Goal: Book appointment/travel/reservation

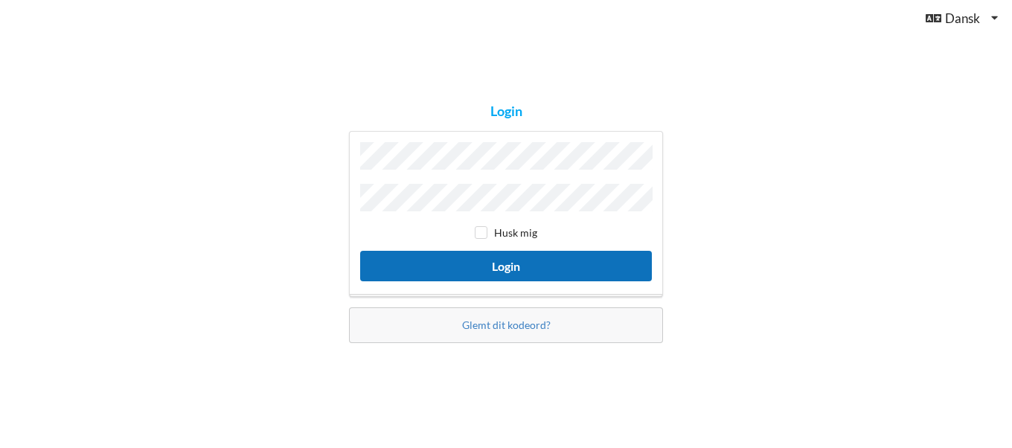
click at [467, 267] on button "Login" at bounding box center [506, 266] width 292 height 30
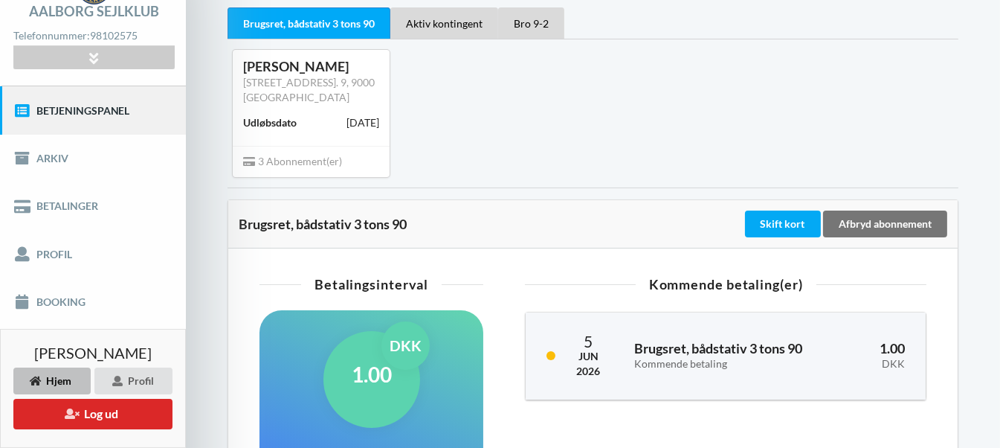
scroll to position [134, 0]
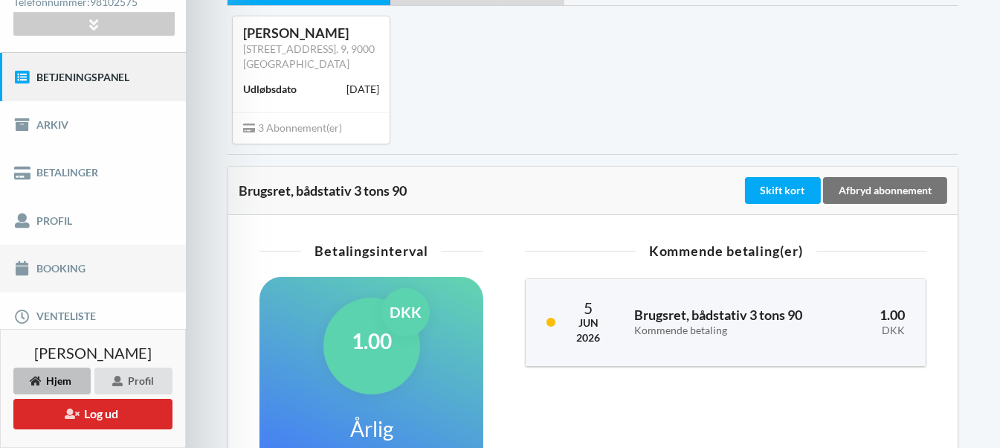
click at [68, 269] on link "Booking" at bounding box center [93, 269] width 186 height 48
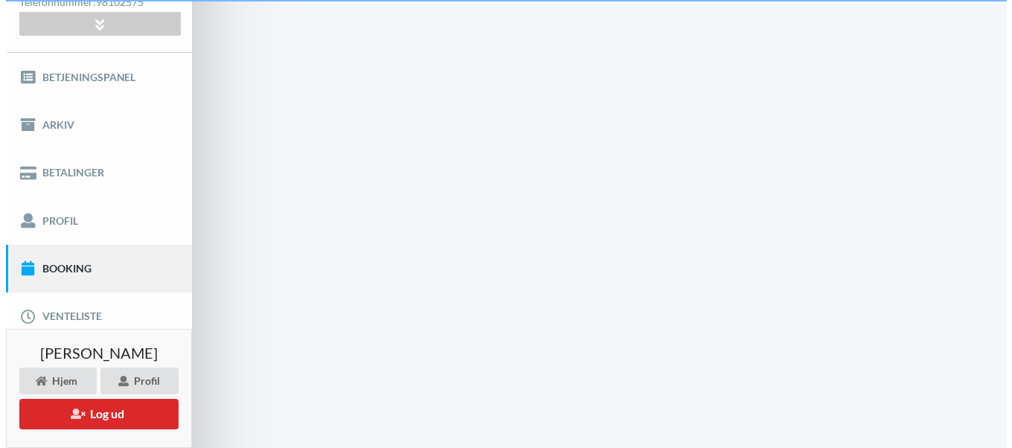
scroll to position [25, 0]
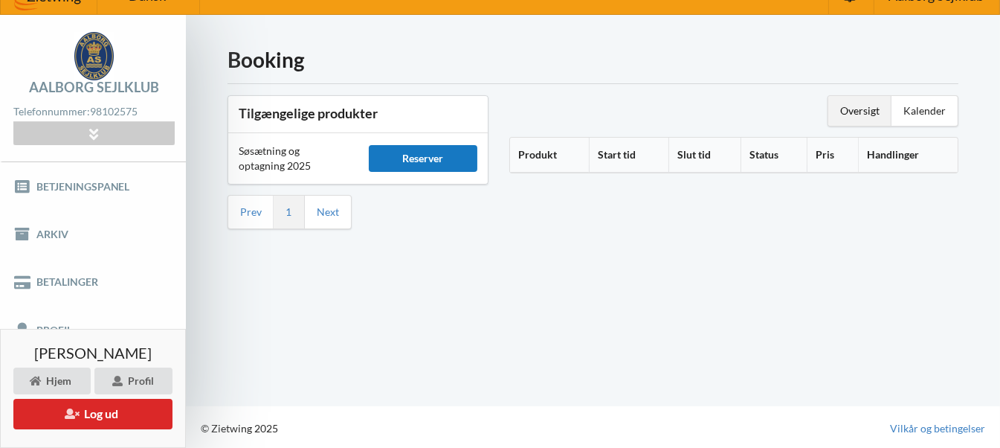
click at [407, 153] on div "Reserver" at bounding box center [423, 158] width 109 height 27
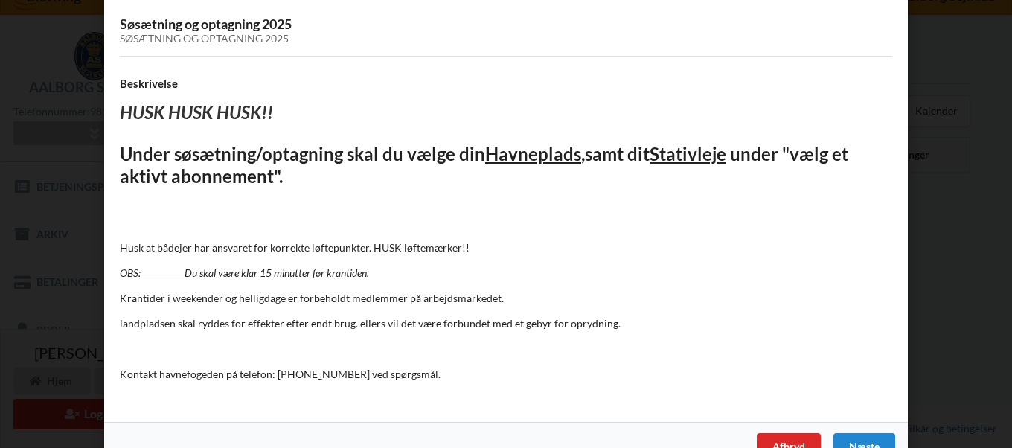
scroll to position [122, 0]
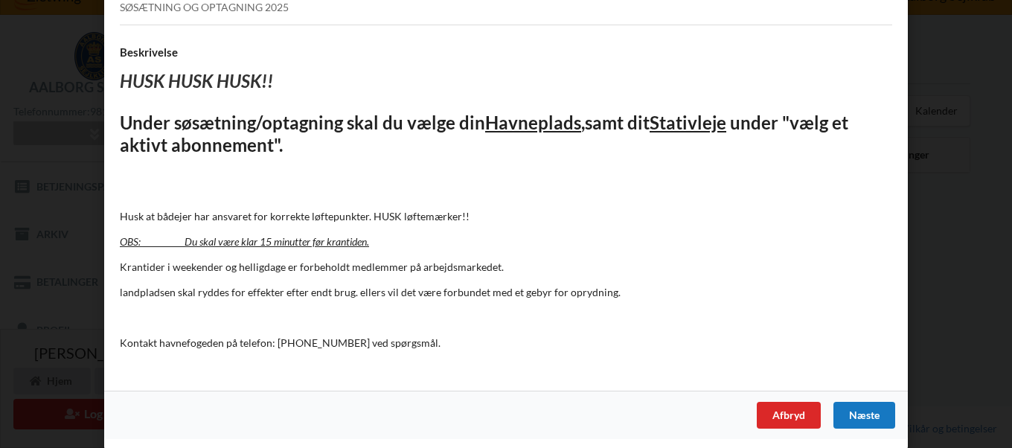
click at [851, 414] on div "Næste" at bounding box center [864, 415] width 62 height 27
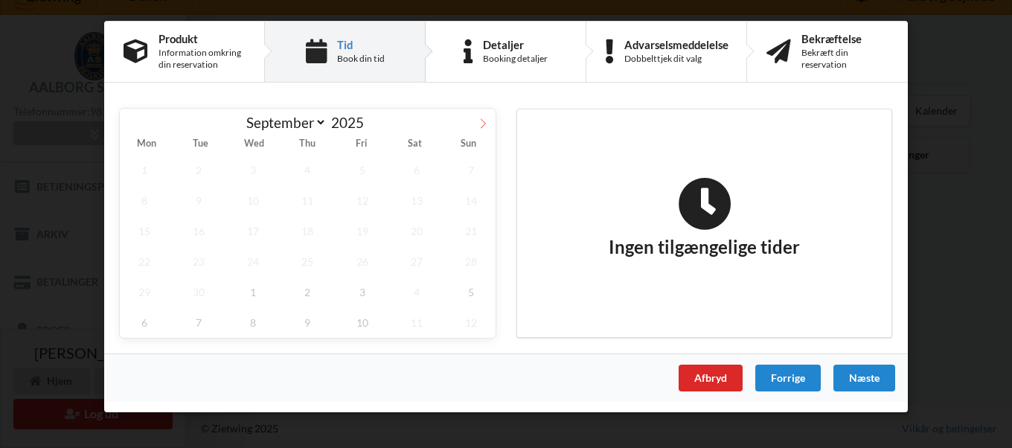
click at [481, 121] on icon at bounding box center [483, 123] width 10 height 10
select select "9"
click at [198, 199] on span "7" at bounding box center [198, 200] width 49 height 30
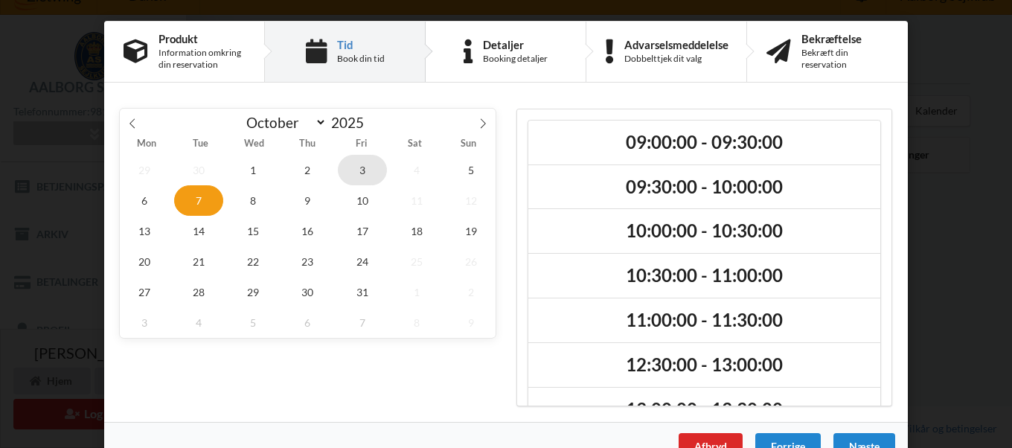
click at [359, 167] on span "3" at bounding box center [362, 170] width 49 height 30
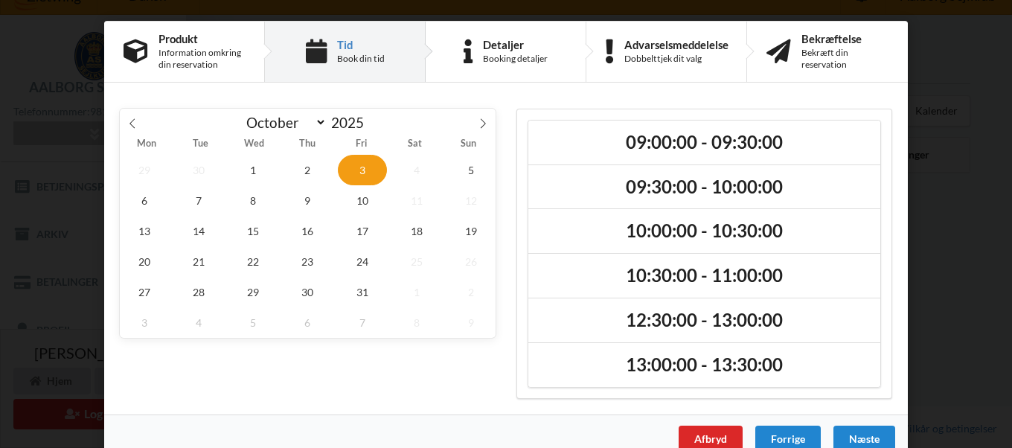
click at [414, 168] on span "4" at bounding box center [416, 170] width 49 height 30
click at [251, 199] on span "8" at bounding box center [252, 200] width 49 height 30
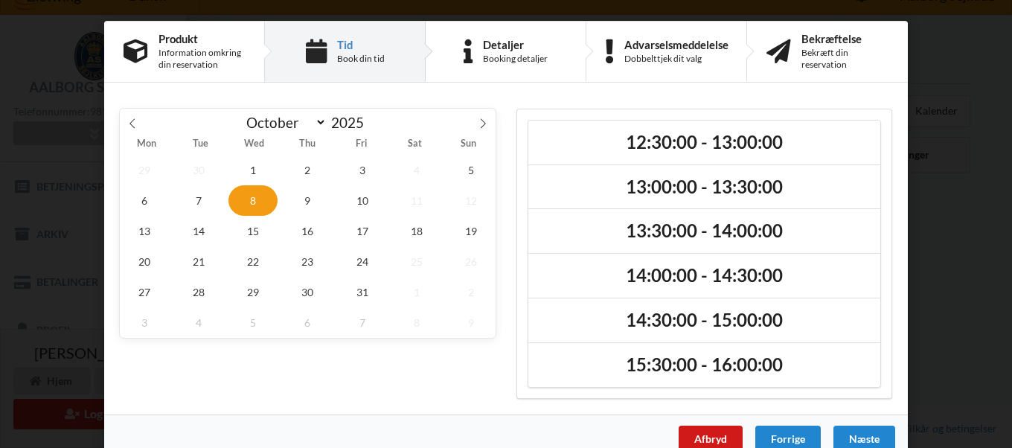
click at [702, 436] on div "Afbryd" at bounding box center [710, 438] width 64 height 27
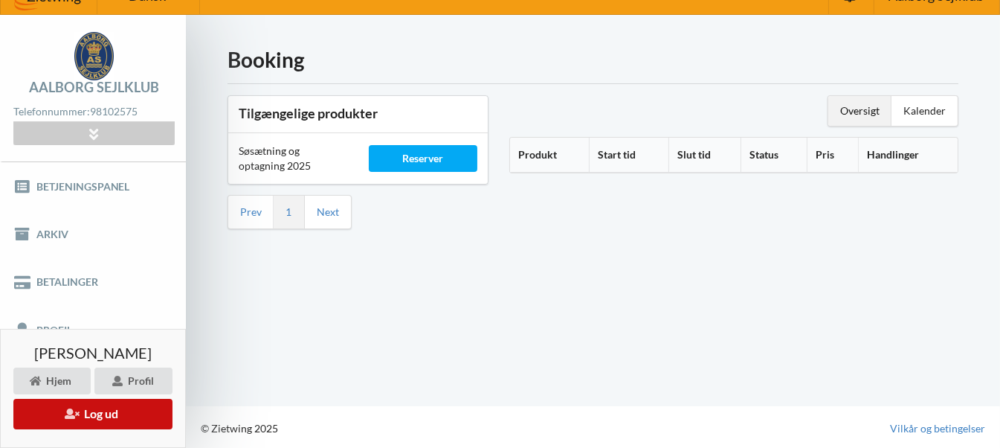
click at [104, 417] on button "Log ud" at bounding box center [92, 414] width 159 height 30
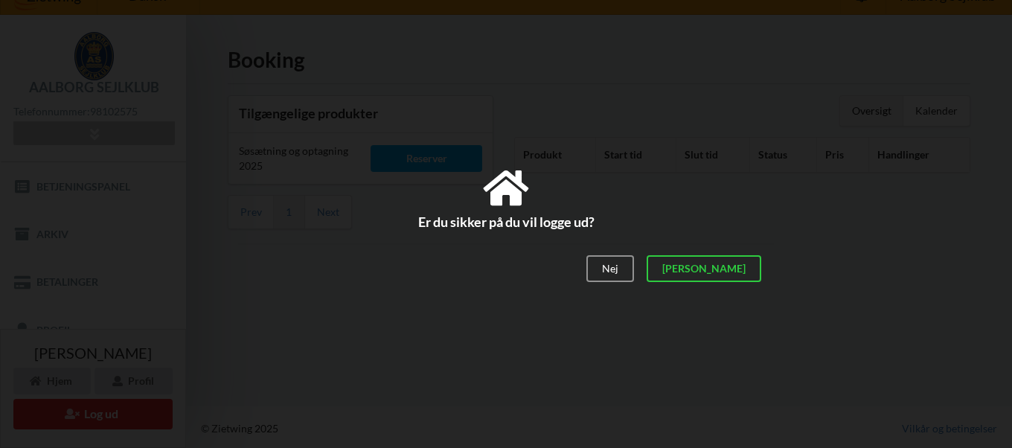
click at [385, 223] on div "Er du sikker på du vil logge ud?" at bounding box center [506, 199] width 536 height 89
